Goal: Task Accomplishment & Management: Manage account settings

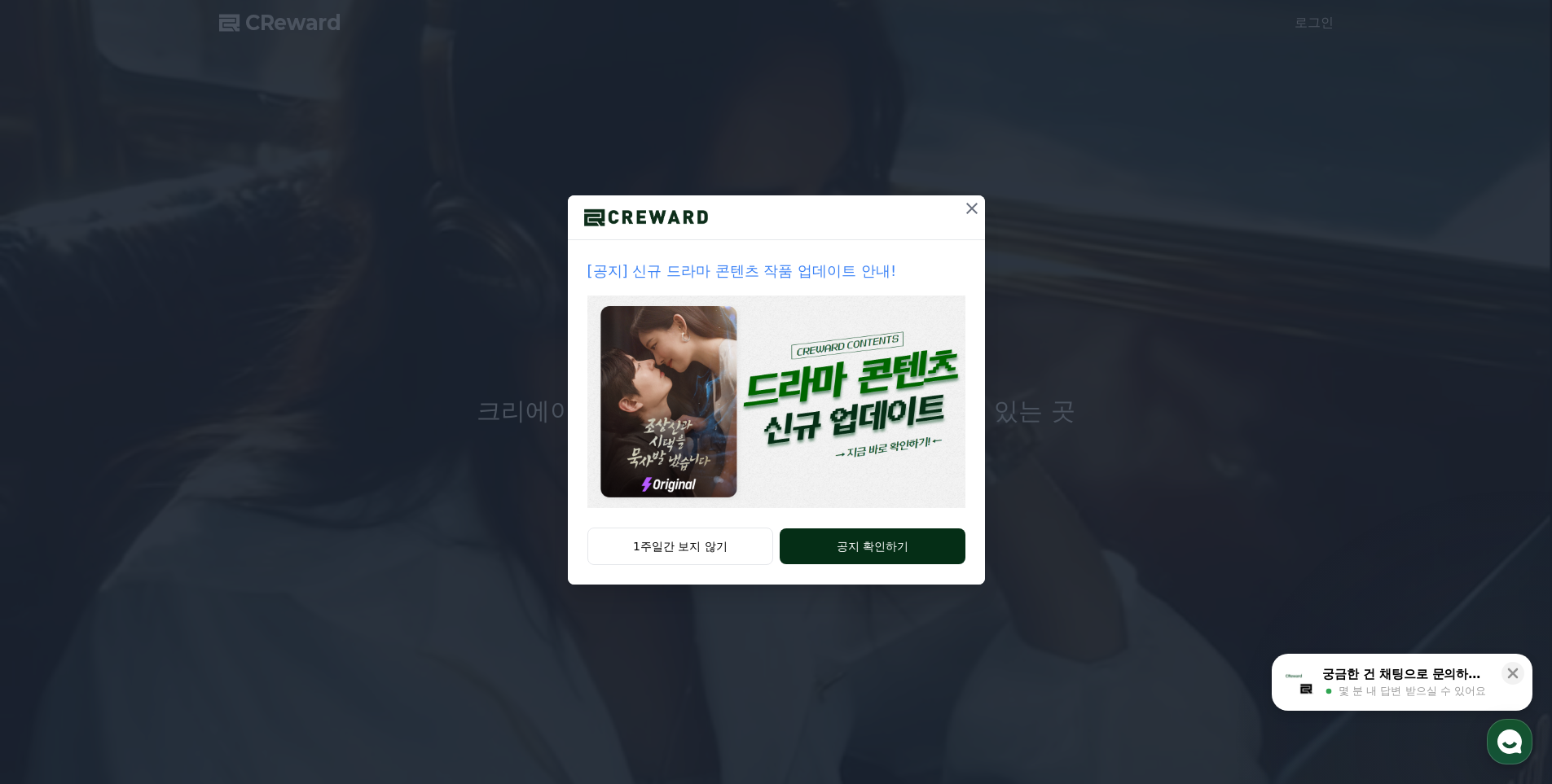
click at [832, 550] on button "공지 확인하기" at bounding box center [872, 545] width 185 height 35
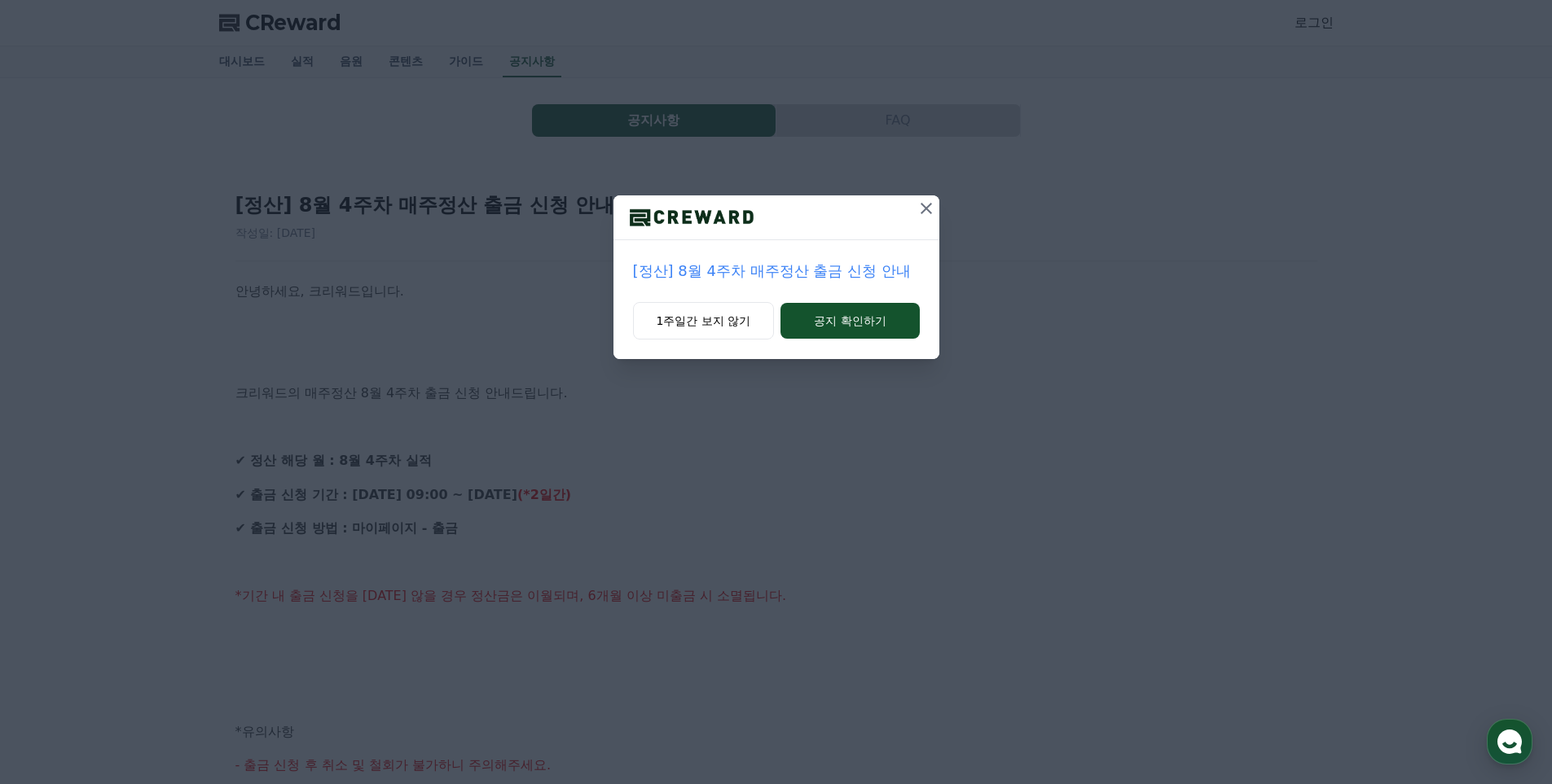
click at [925, 218] on button at bounding box center [926, 209] width 26 height 26
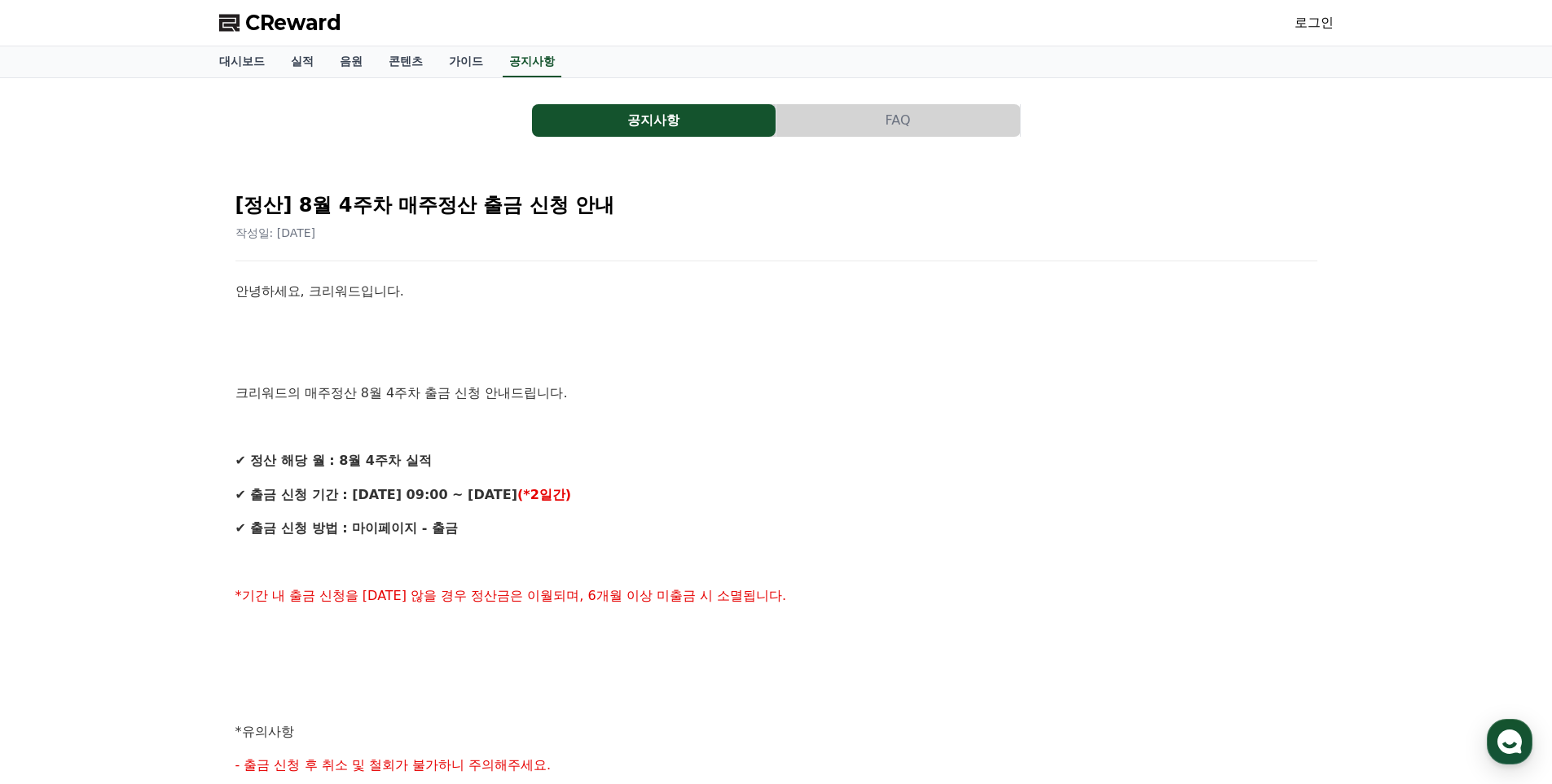
click at [1308, 19] on link "로그인" at bounding box center [1313, 23] width 39 height 20
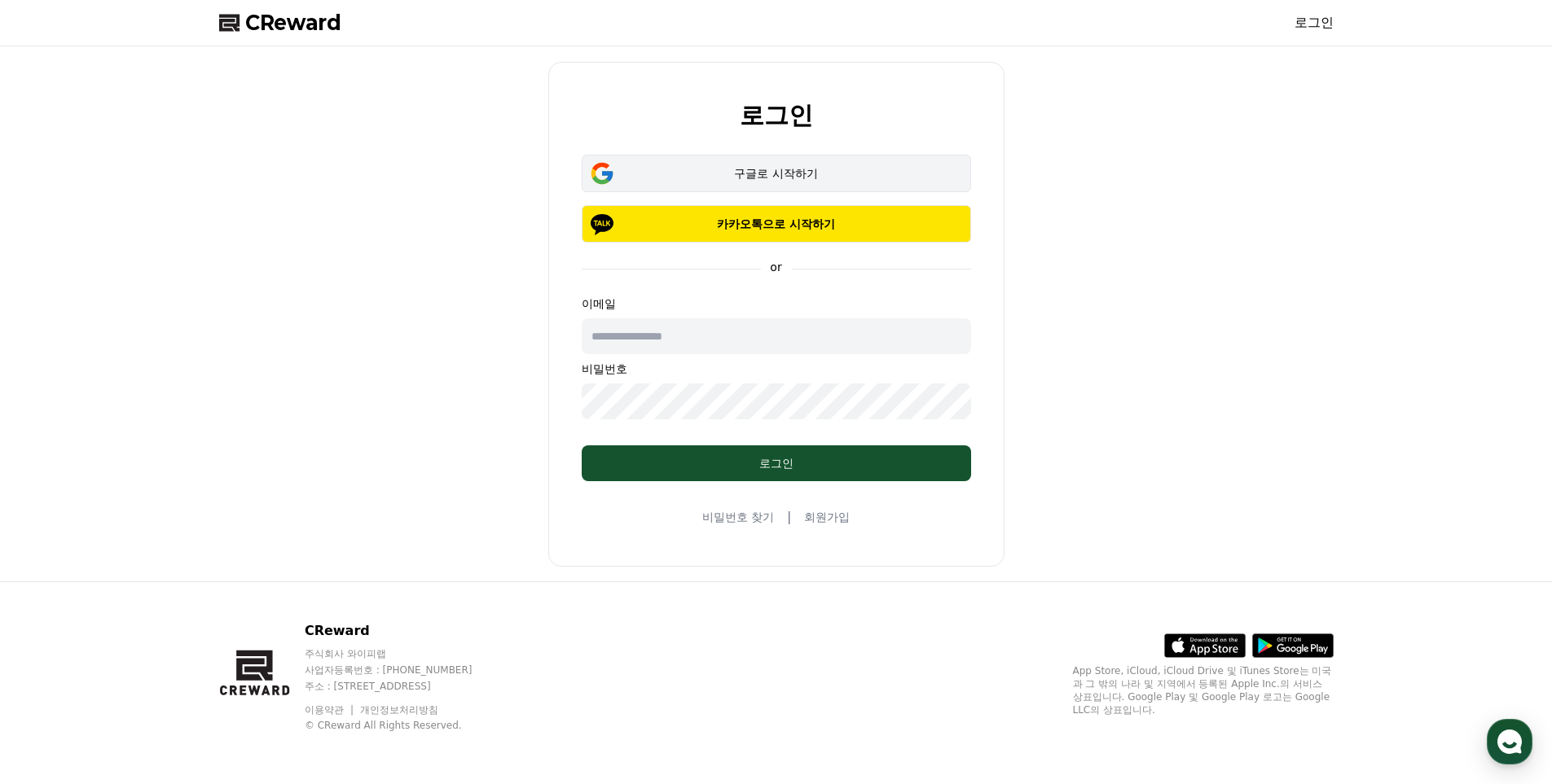
click at [764, 183] on button "구글로 시작하기" at bounding box center [777, 173] width 390 height 37
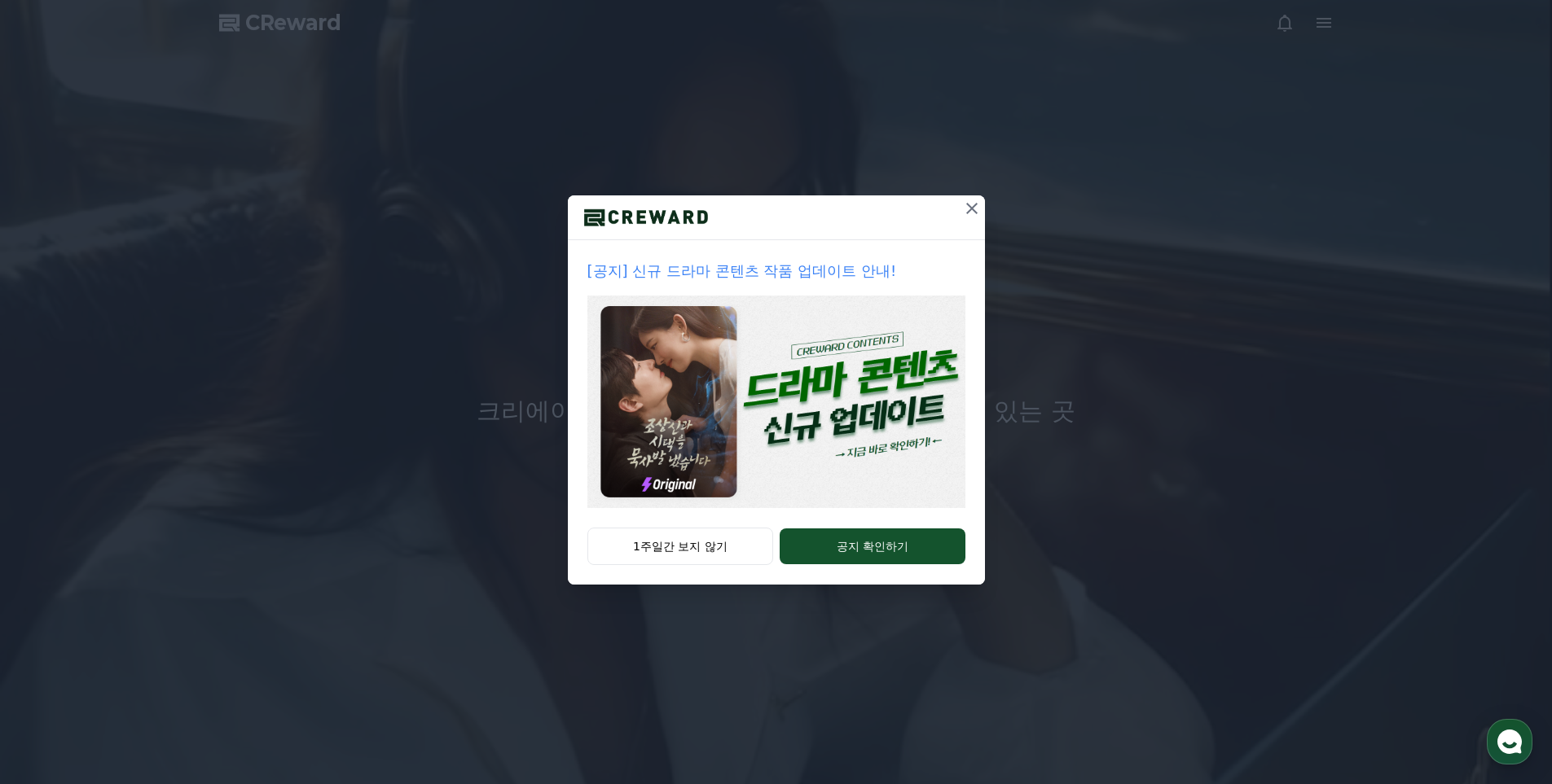
click at [972, 210] on icon at bounding box center [972, 209] width 12 height 12
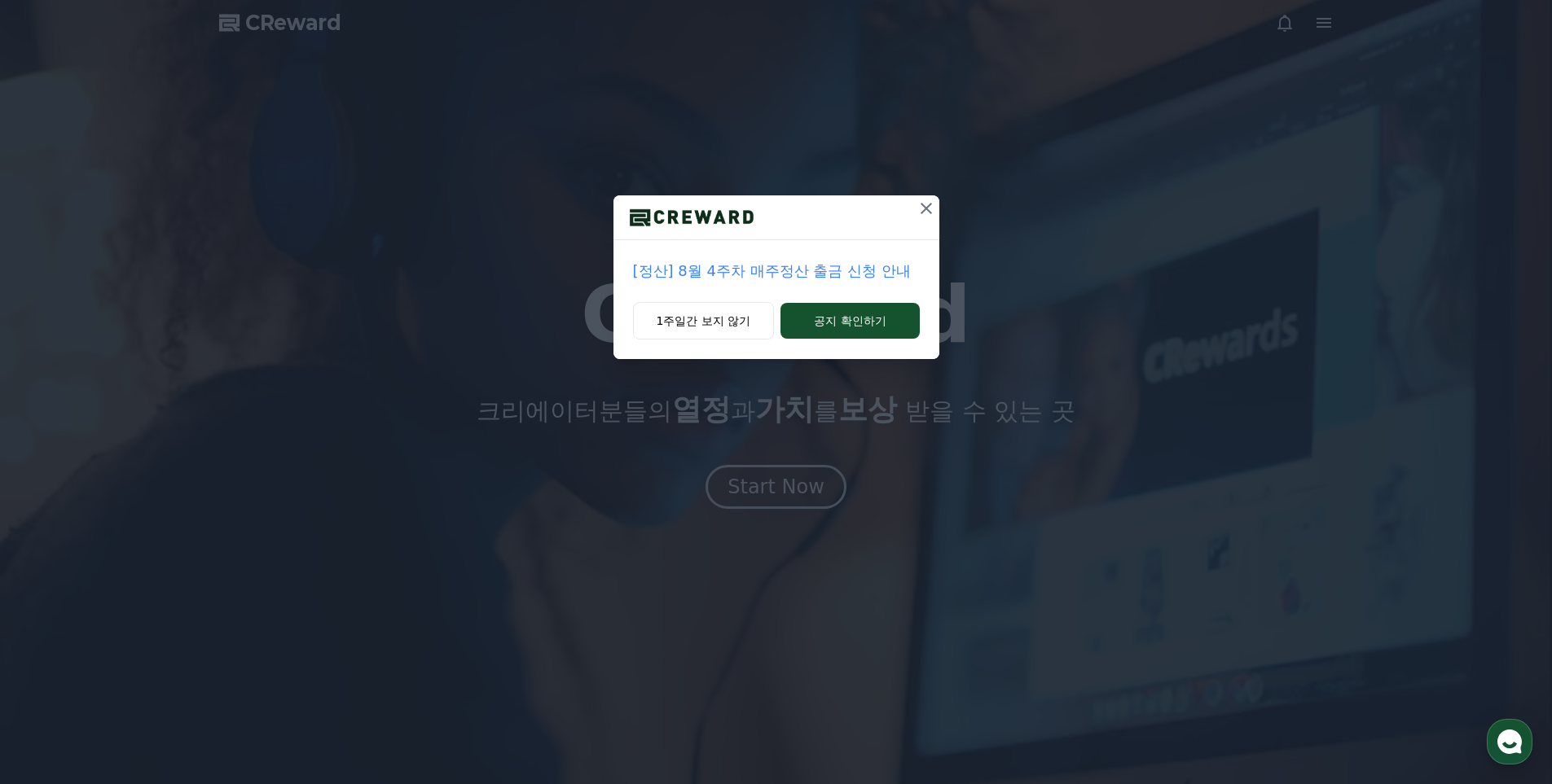
click at [936, 201] on button at bounding box center [926, 209] width 26 height 26
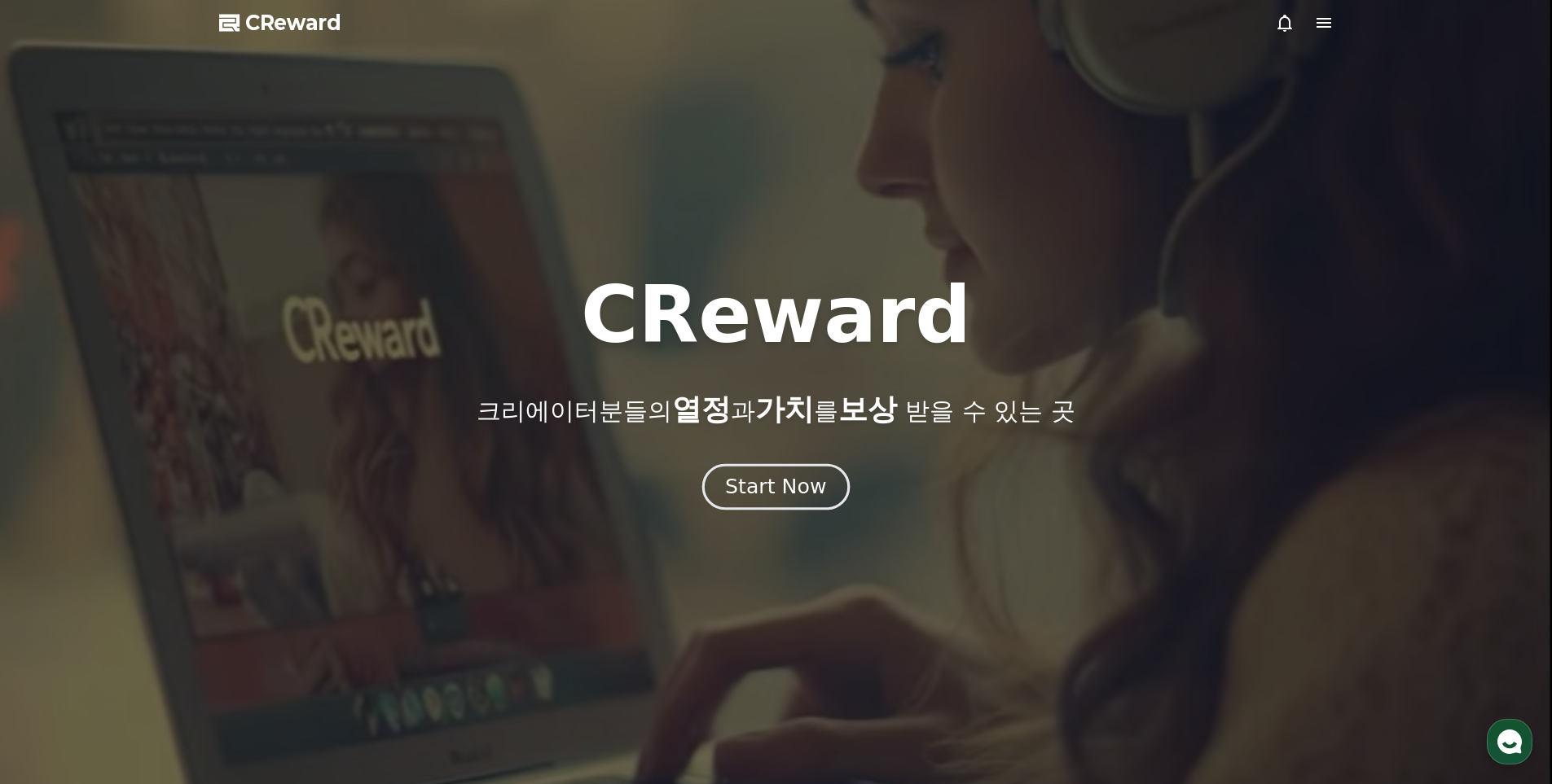
click at [778, 484] on div "Start Now" at bounding box center [775, 487] width 101 height 28
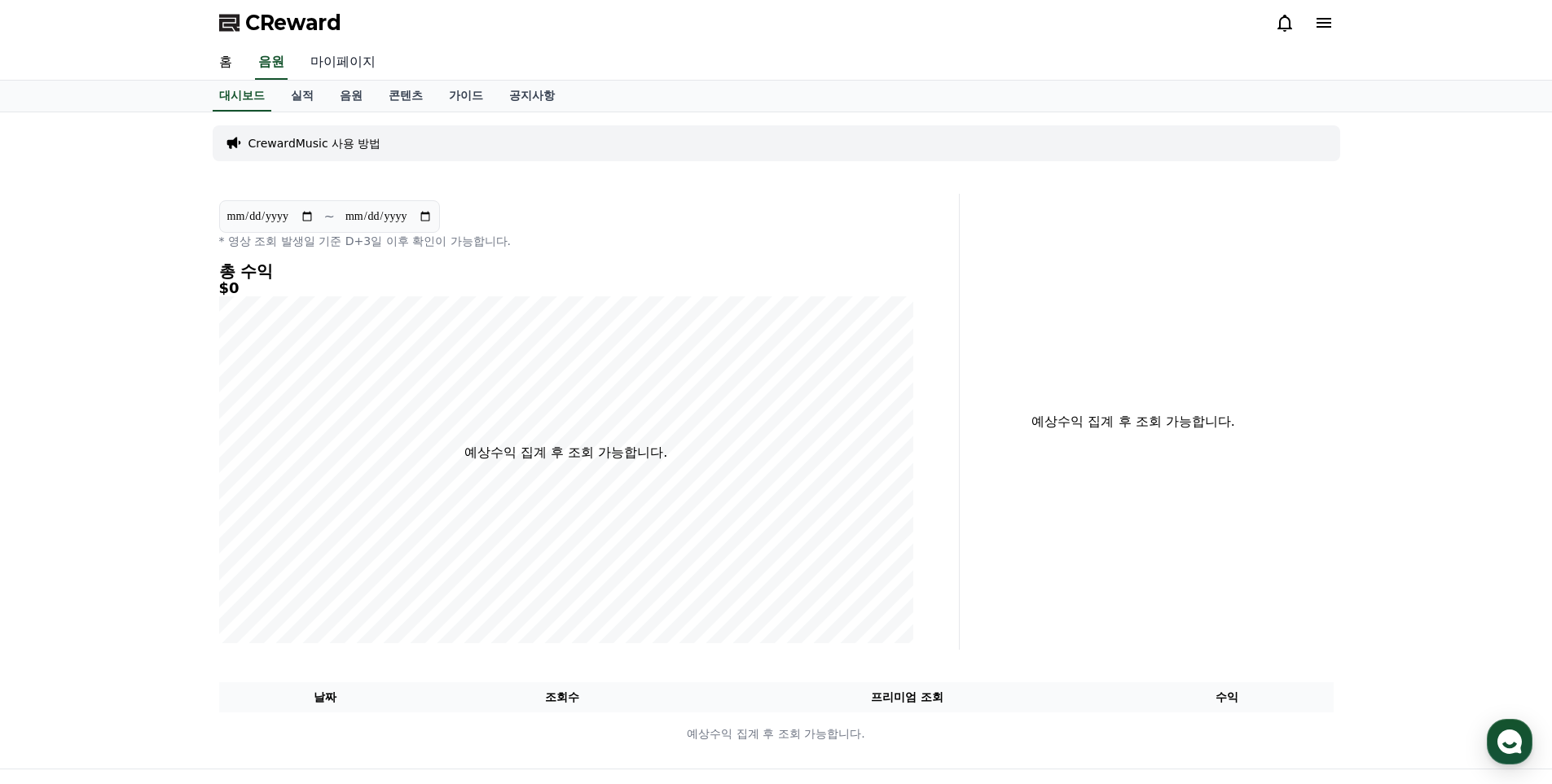
click at [357, 64] on link "마이페이지" at bounding box center [343, 62] width 92 height 34
select select "**********"
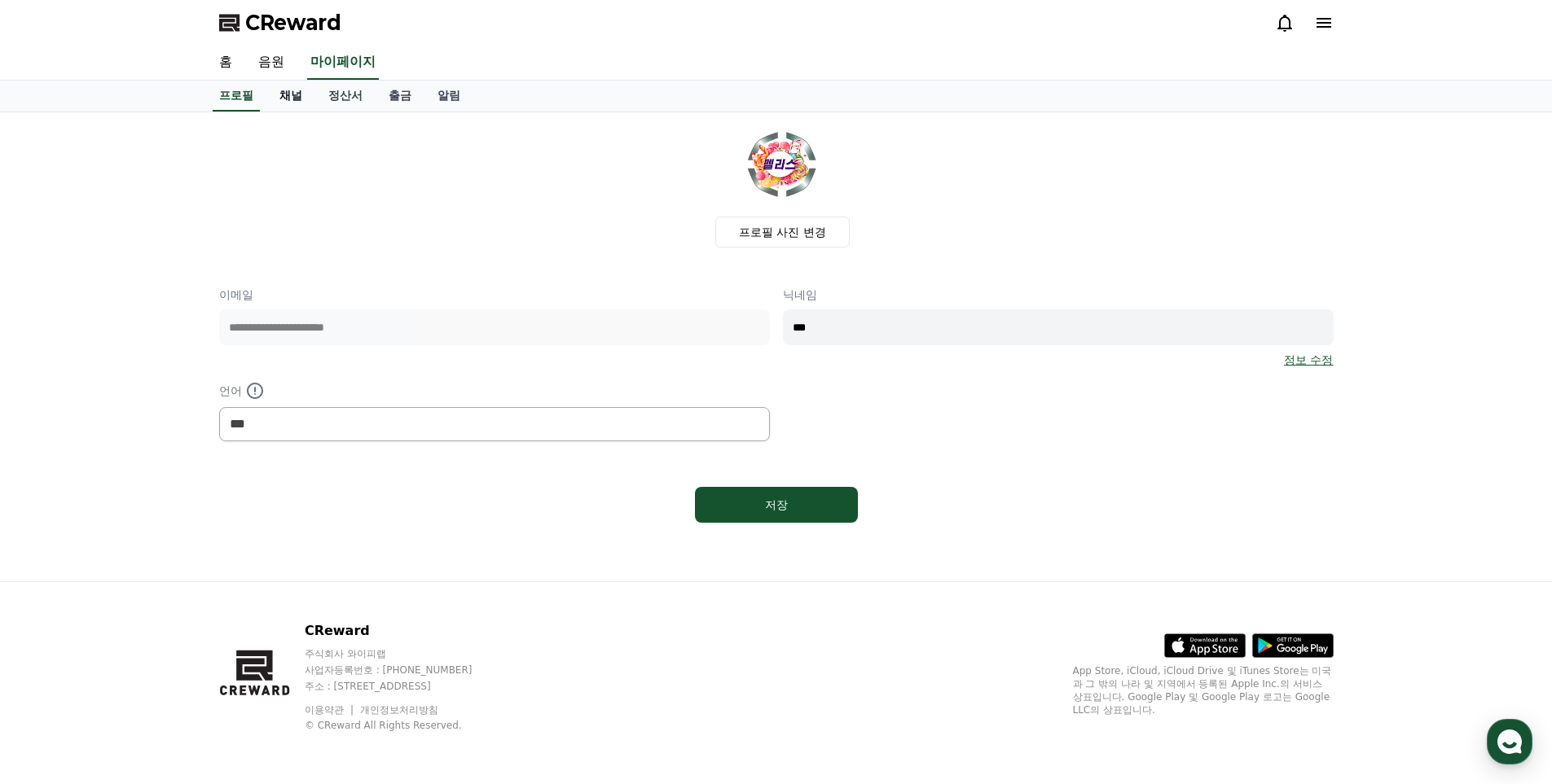
click at [278, 94] on link "채널" at bounding box center [291, 97] width 49 height 31
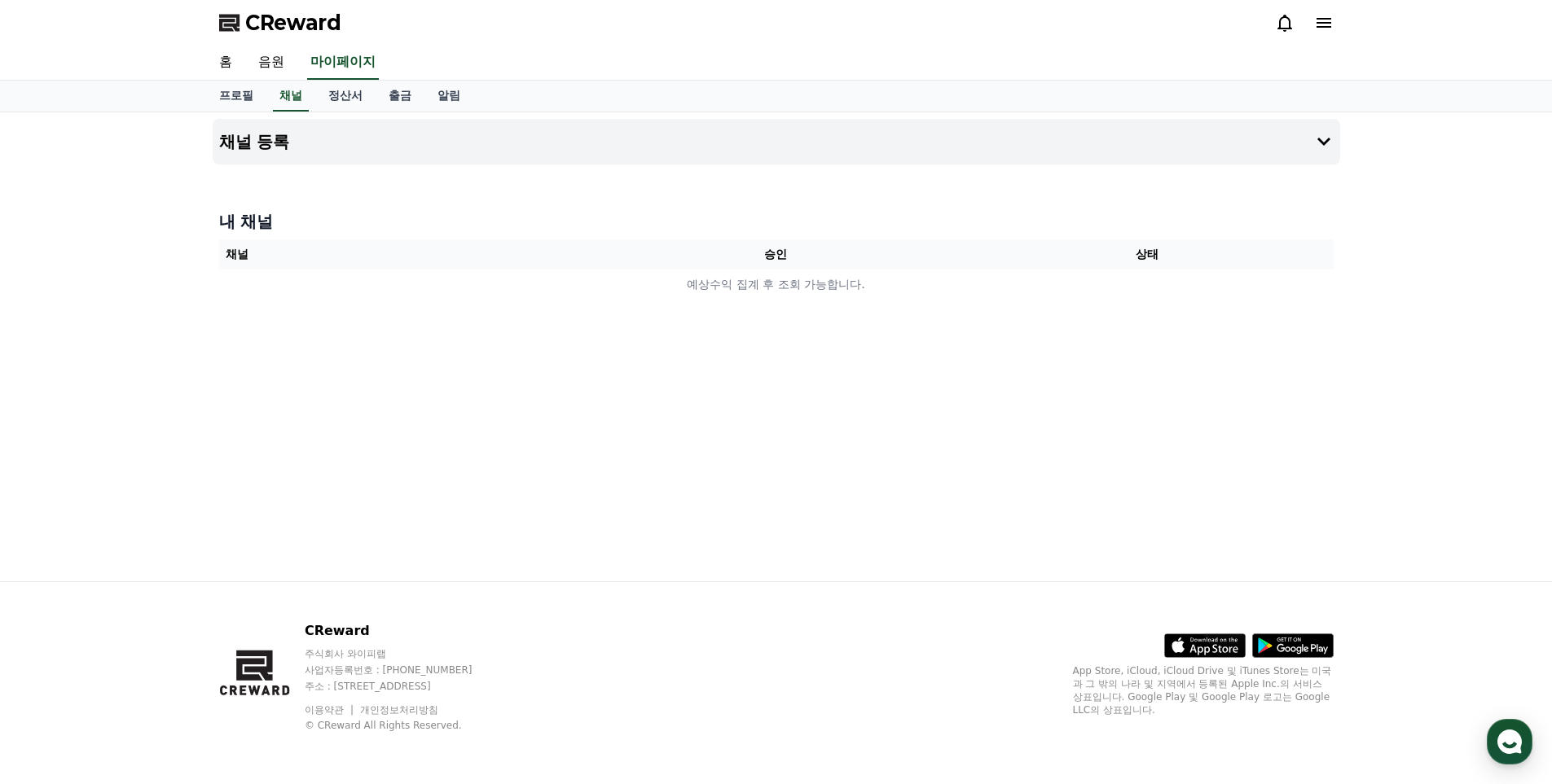
click at [312, 254] on th "채널" at bounding box center [405, 254] width 371 height 31
click at [276, 149] on h4 "채널 등록" at bounding box center [254, 142] width 71 height 18
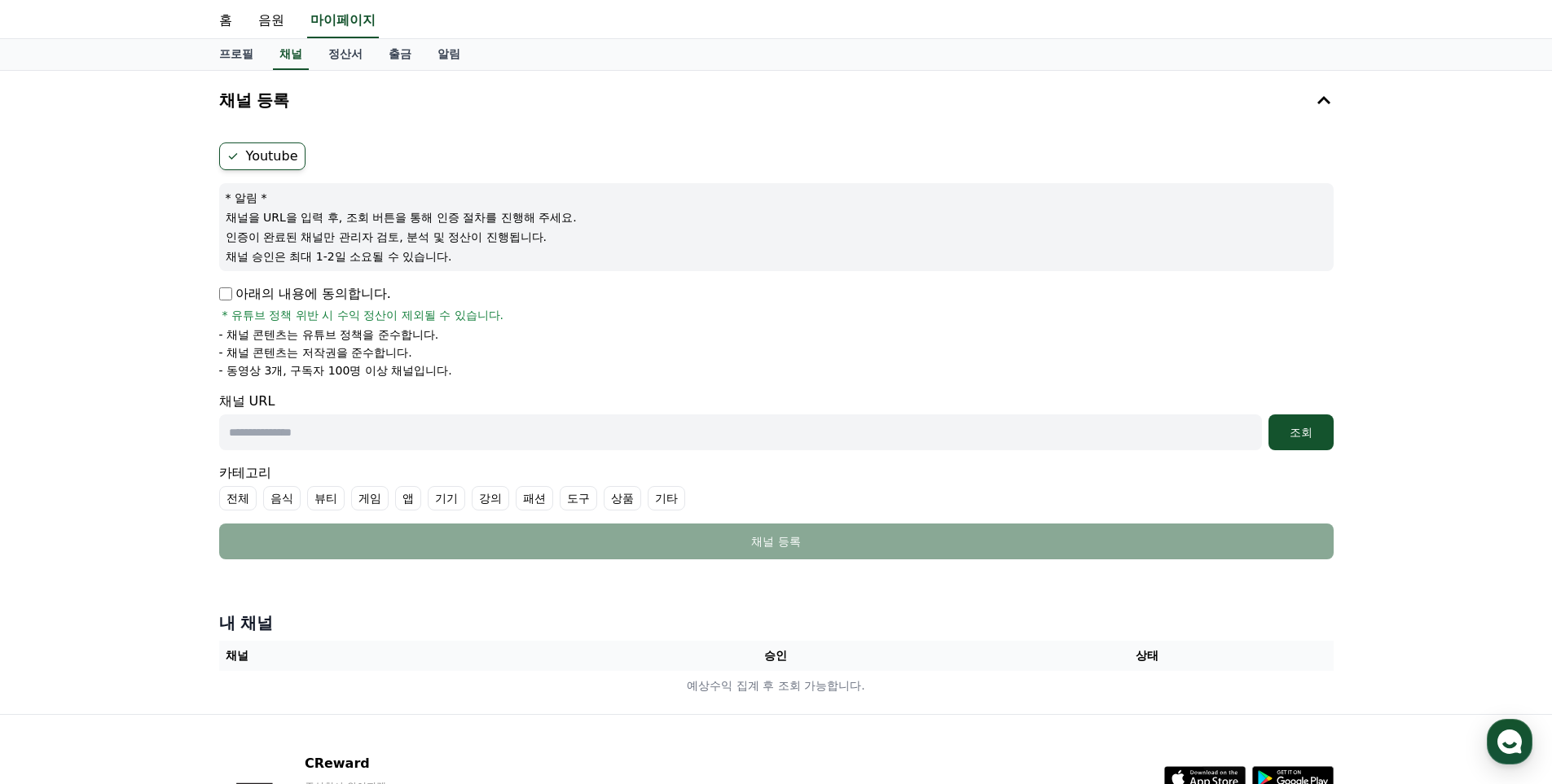
scroll to position [82, 0]
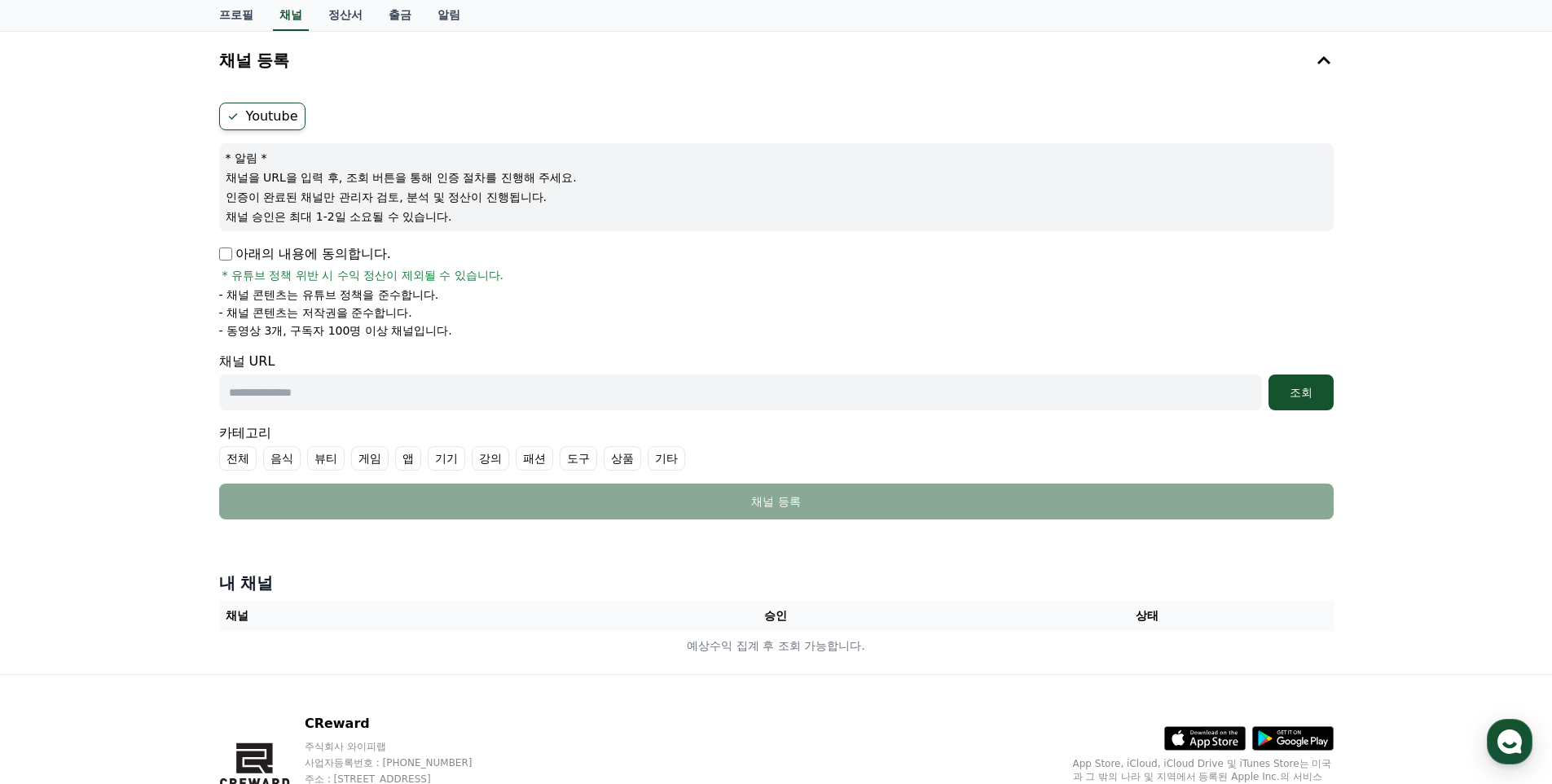
click at [451, 394] on input "text" at bounding box center [740, 392] width 1043 height 35
click at [1299, 396] on div "조회" at bounding box center [1300, 393] width 52 height 17
